Goal: Check status: Check status

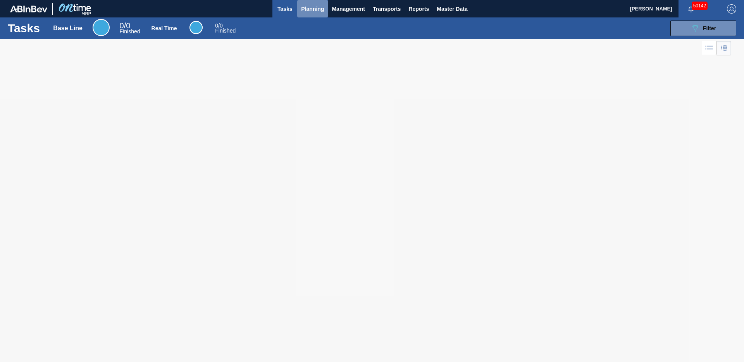
click at [322, 8] on span "Planning" at bounding box center [312, 8] width 23 height 9
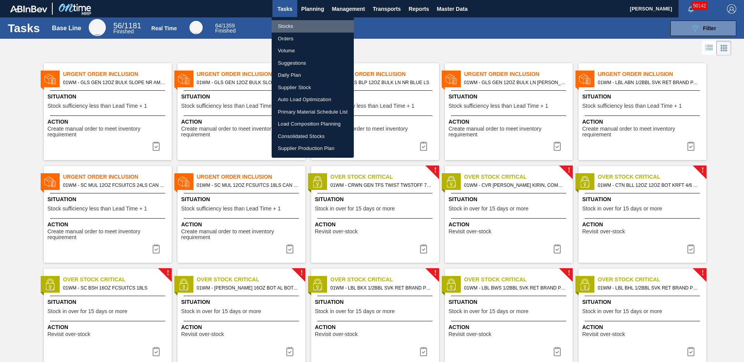
click at [294, 27] on li "Stocks" at bounding box center [313, 26] width 82 height 12
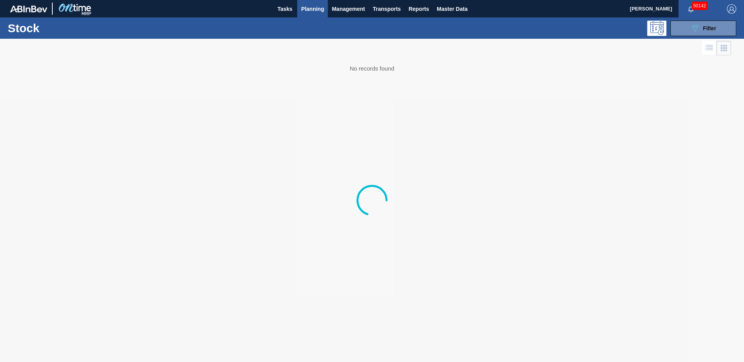
click at [714, 37] on div "Stock 089F7B8B-B2A5-4AFE-B5C0-19BA573D28AC Filter" at bounding box center [372, 27] width 744 height 21
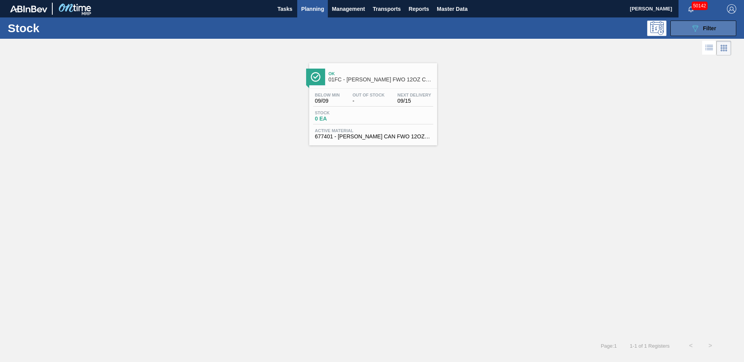
click at [706, 31] on div "089F7B8B-B2A5-4AFE-B5C0-19BA573D28AC Filter" at bounding box center [703, 28] width 26 height 9
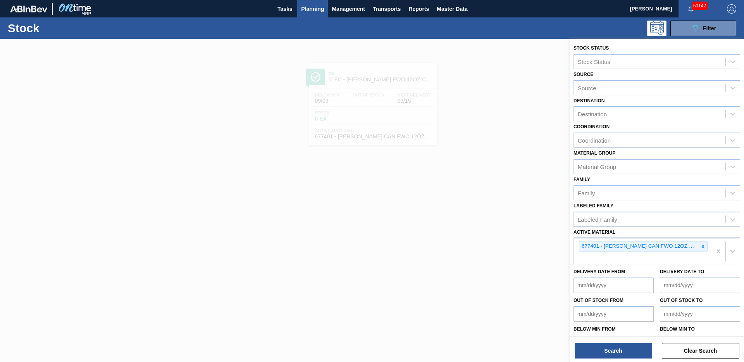
drag, startPoint x: 702, startPoint y: 246, endPoint x: 703, endPoint y: 238, distance: 7.8
click at [702, 244] on icon at bounding box center [702, 246] width 5 height 5
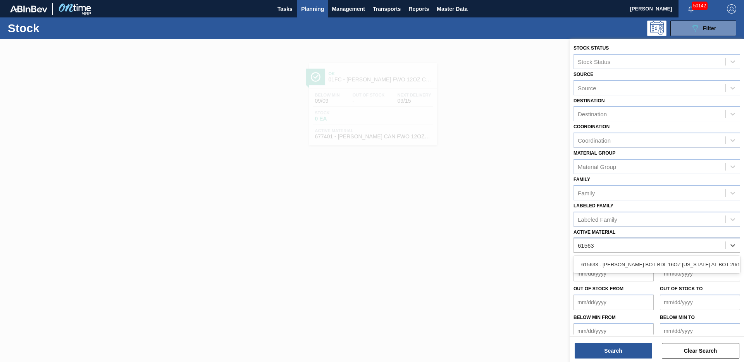
type Material "615633"
click at [685, 259] on div "615633 - [PERSON_NAME] BOT BDL 16OZ [US_STATE] AL BOT 20/16 AB" at bounding box center [656, 264] width 167 height 14
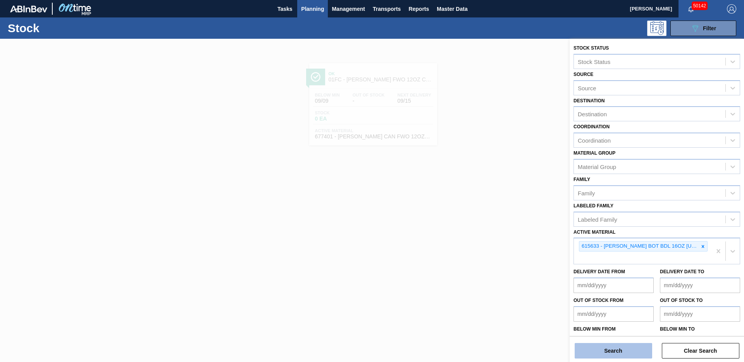
click at [626, 349] on button "Search" at bounding box center [612, 350] width 77 height 15
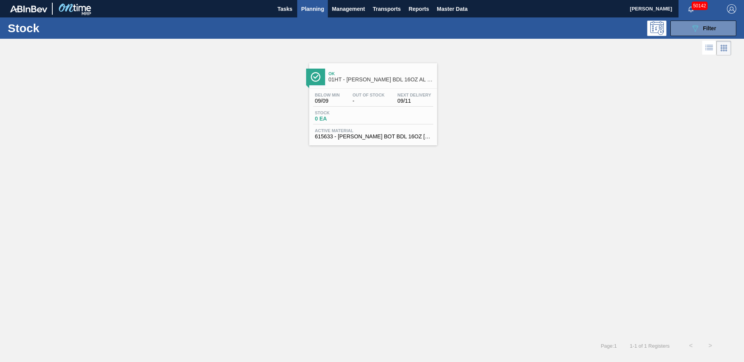
click at [349, 77] on span "01HT - [PERSON_NAME] BDL 16OZ AL BOT 20/16 BDL TX - HTN" at bounding box center [380, 80] width 105 height 6
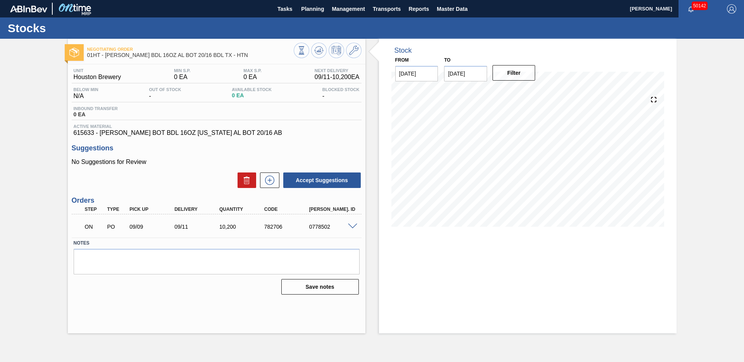
click at [351, 227] on span at bounding box center [352, 226] width 9 height 6
